Goal: Transaction & Acquisition: Purchase product/service

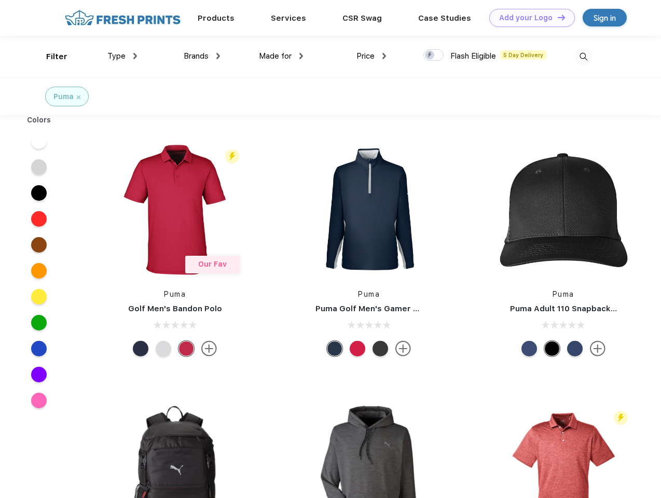
click at [529, 18] on link "Add your Logo Design Tool" at bounding box center [533, 18] width 86 height 18
click at [0, 0] on div "Design Tool" at bounding box center [0, 0] width 0 height 0
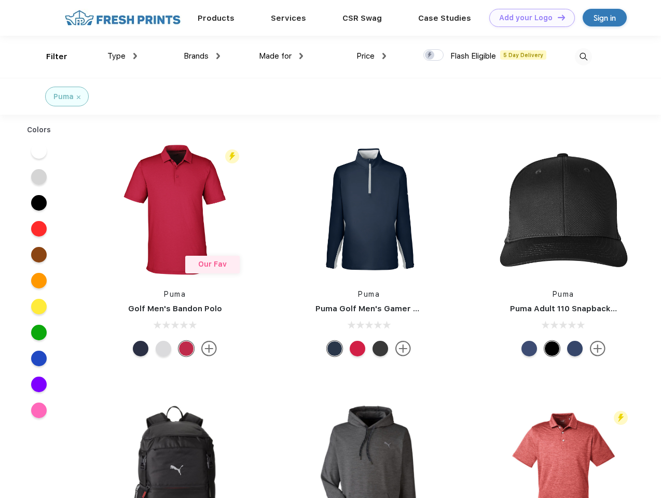
click at [557, 17] on link "Add your Logo Design Tool" at bounding box center [533, 18] width 86 height 18
click at [50, 57] on div "Filter" at bounding box center [56, 57] width 21 height 12
click at [123, 56] on span "Type" at bounding box center [116, 55] width 18 height 9
click at [202, 56] on span "Brands" at bounding box center [196, 55] width 25 height 9
click at [281, 56] on span "Made for" at bounding box center [275, 55] width 33 height 9
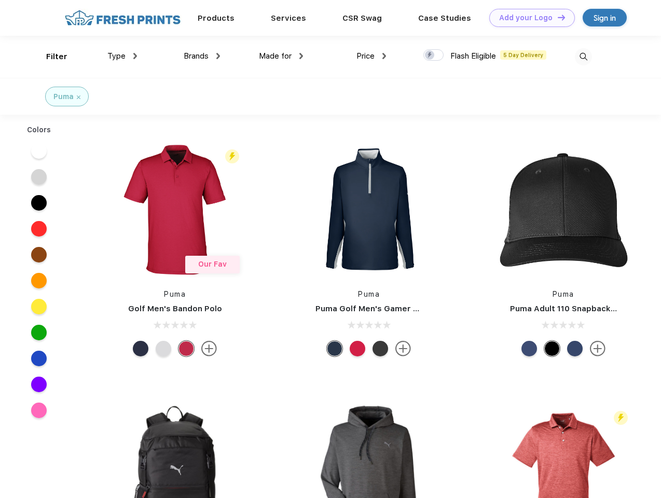
click at [372, 56] on span "Price" at bounding box center [366, 55] width 18 height 9
click at [434, 56] on div at bounding box center [434, 54] width 20 height 11
click at [430, 56] on input "checkbox" at bounding box center [427, 52] width 7 height 7
click at [584, 57] on img at bounding box center [583, 56] width 17 height 17
